Goal: Task Accomplishment & Management: Manage account settings

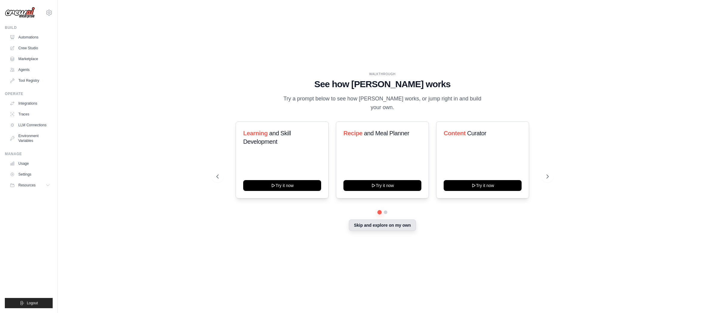
click at [382, 221] on button "Skip and explore on my own" at bounding box center [382, 225] width 67 height 11
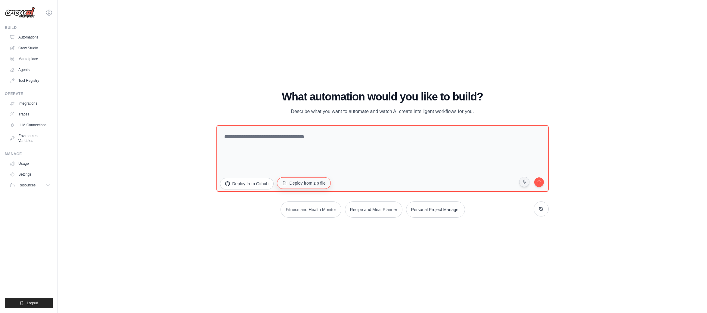
click at [303, 184] on button "Deploy from zip file" at bounding box center [304, 182] width 54 height 11
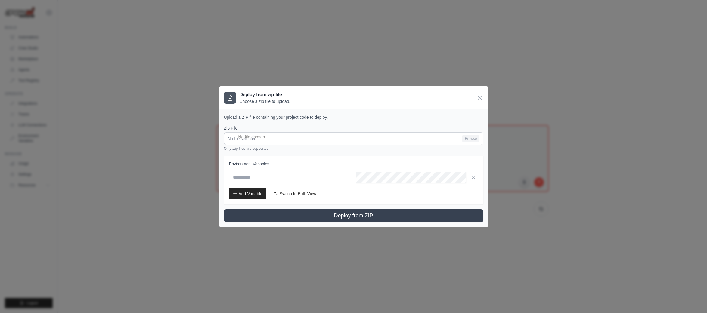
click at [299, 180] on input "text" at bounding box center [290, 177] width 122 height 11
click at [299, 139] on input "No file selected Browse" at bounding box center [353, 138] width 259 height 13
click at [480, 98] on icon at bounding box center [480, 98] width 4 height 4
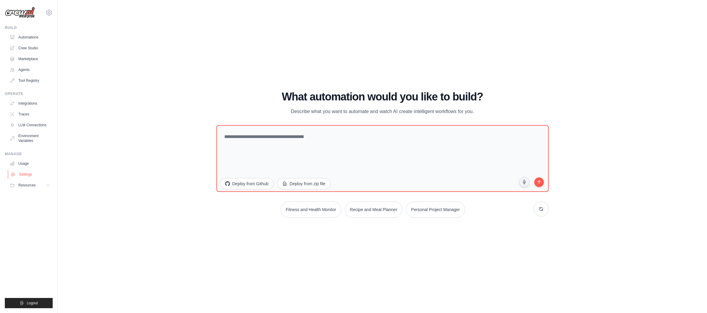
click at [21, 175] on link "Settings" at bounding box center [30, 175] width 45 height 10
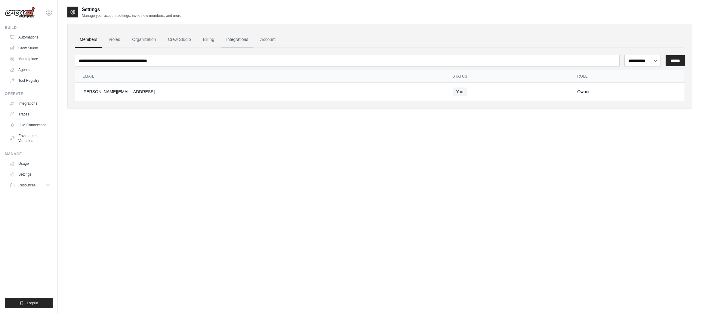
click at [236, 39] on link "Integrations" at bounding box center [237, 40] width 32 height 16
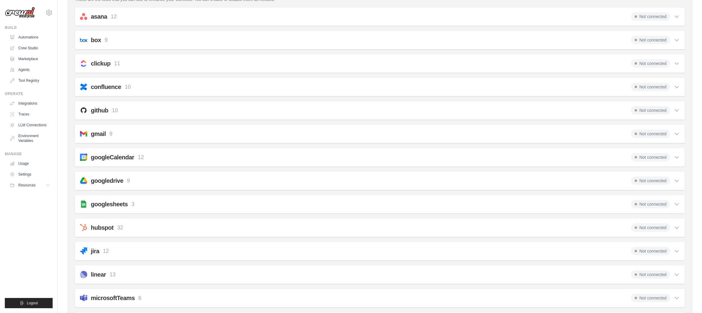
scroll to position [74, 0]
click at [260, 132] on div "gmail 9 Not connected" at bounding box center [380, 133] width 600 height 8
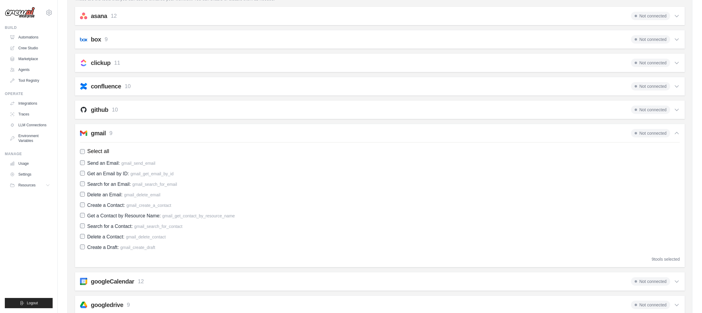
click at [657, 135] on span "Not connected" at bounding box center [650, 133] width 39 height 8
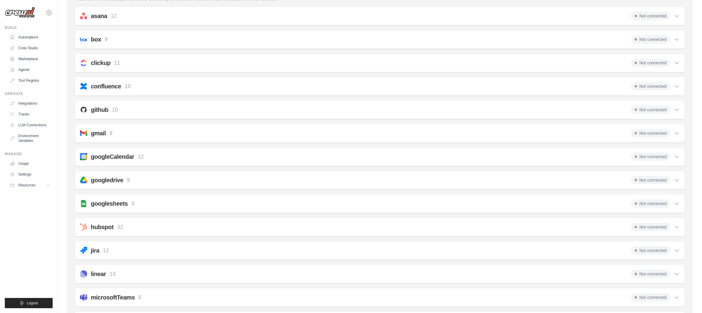
click at [657, 135] on span "Not connected" at bounding box center [650, 133] width 39 height 8
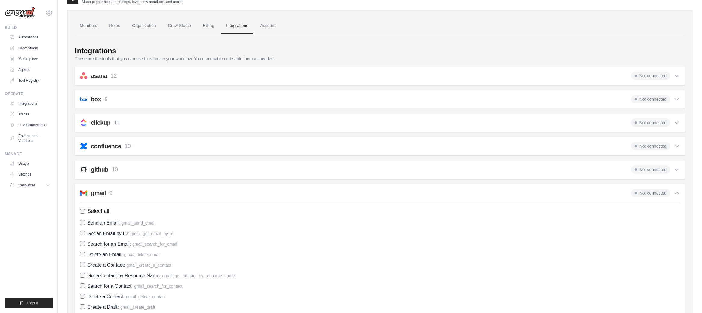
scroll to position [0, 0]
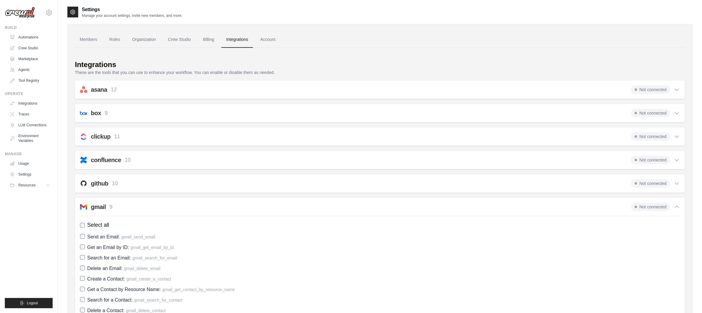
click at [640, 207] on span "Not connected" at bounding box center [650, 207] width 39 height 8
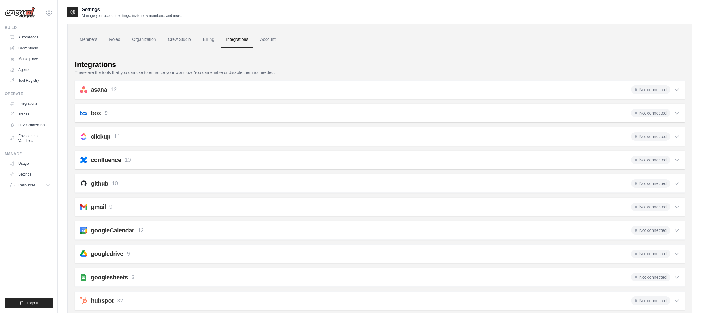
click at [640, 207] on span "Not connected" at bounding box center [650, 207] width 39 height 8
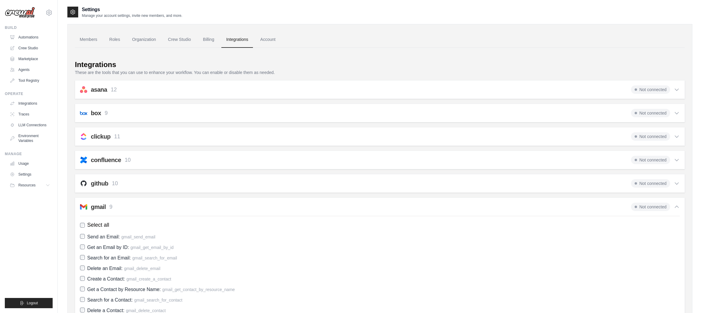
click at [90, 207] on div "gmail 9" at bounding box center [96, 207] width 32 height 8
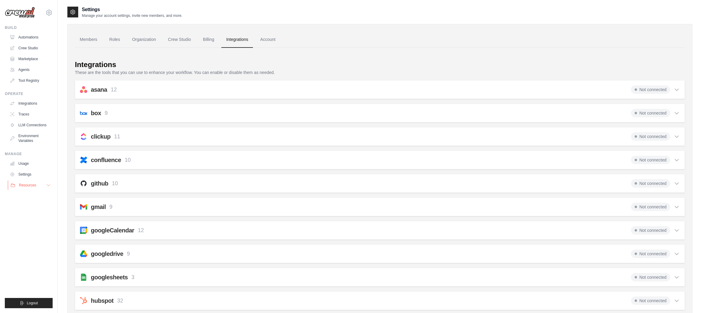
click at [48, 185] on icon at bounding box center [48, 185] width 5 height 5
click at [23, 172] on link "Settings" at bounding box center [30, 175] width 45 height 10
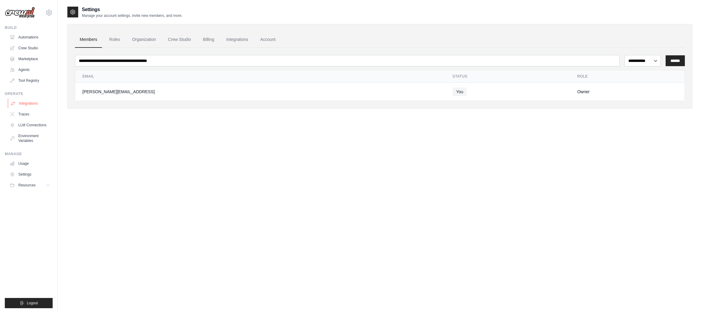
click at [32, 105] on link "Integrations" at bounding box center [30, 104] width 45 height 10
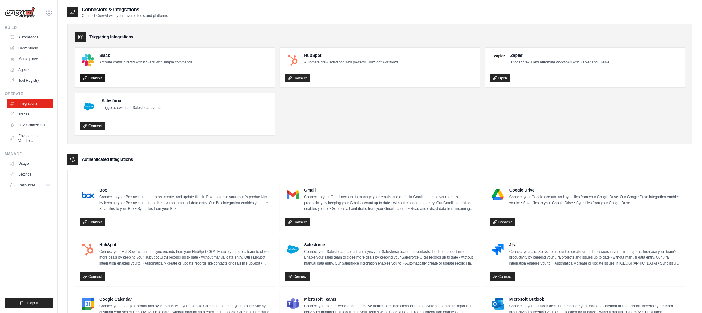
click at [95, 78] on link "Connect" at bounding box center [92, 78] width 25 height 8
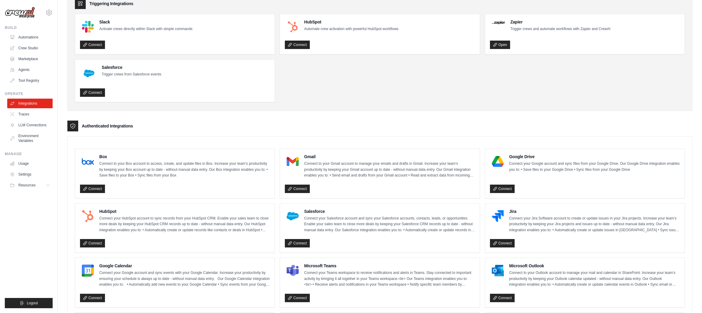
scroll to position [39, 0]
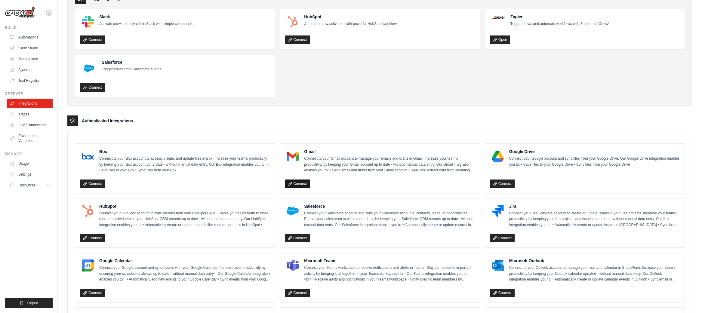
click at [303, 182] on link "Connect" at bounding box center [297, 184] width 25 height 8
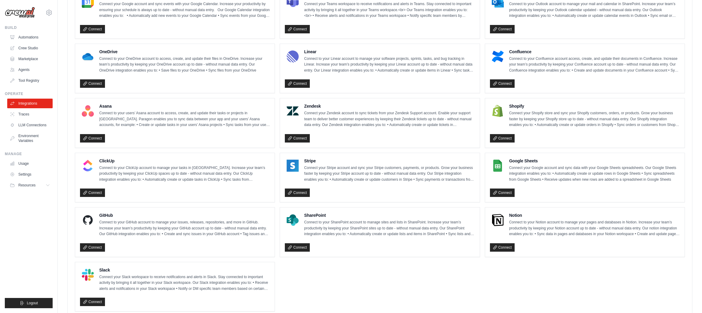
scroll to position [302, 0]
click at [500, 245] on link "Connect" at bounding box center [502, 248] width 25 height 8
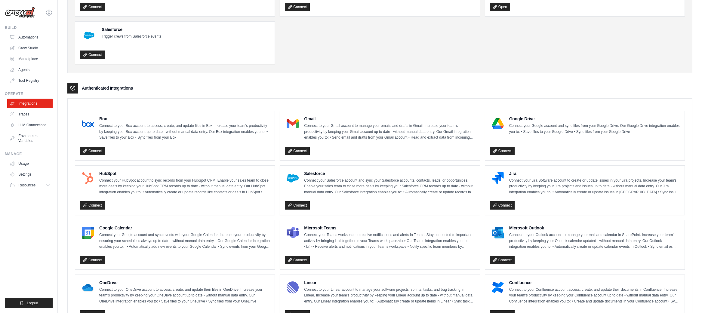
scroll to position [91, 0]
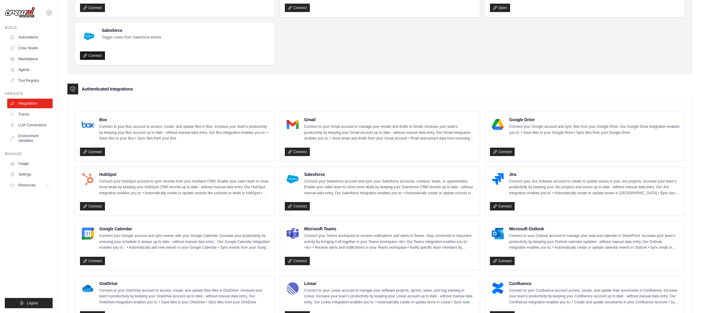
click at [96, 56] on link "Connect" at bounding box center [92, 55] width 25 height 8
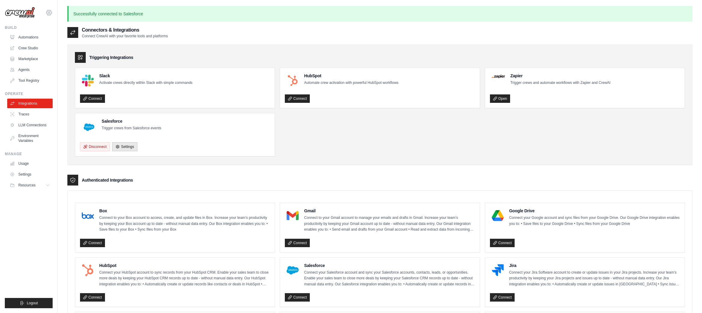
click at [51, 11] on icon at bounding box center [48, 12] width 5 height 5
click at [37, 38] on link "Settings" at bounding box center [49, 40] width 53 height 11
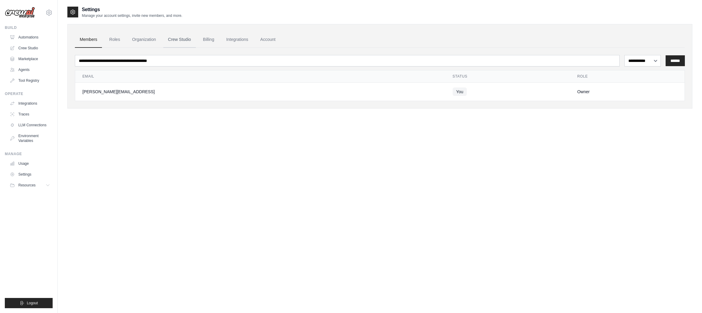
click at [174, 39] on link "Crew Studio" at bounding box center [179, 40] width 32 height 16
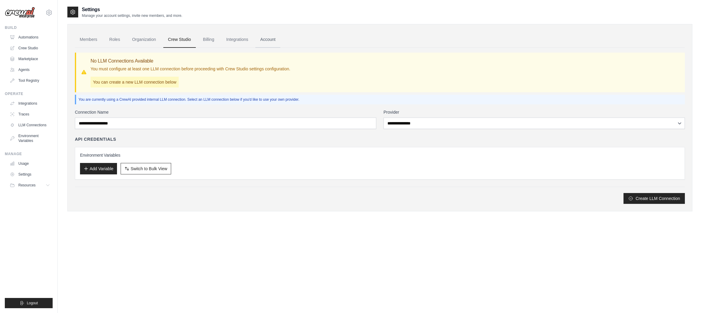
click at [264, 40] on link "Account" at bounding box center [267, 40] width 25 height 16
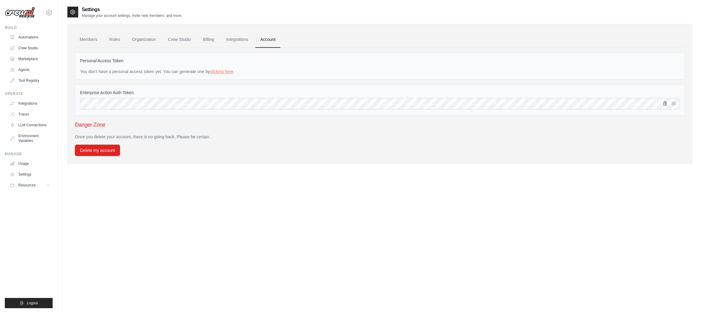
click at [665, 105] on icon "button" at bounding box center [665, 103] width 5 height 5
click at [674, 104] on icon "button" at bounding box center [674, 103] width 4 height 3
click at [665, 105] on icon "button" at bounding box center [665, 103] width 5 height 5
click at [666, 103] on icon "button" at bounding box center [665, 103] width 5 height 5
